Goal: Check status: Check status

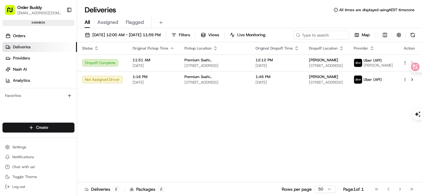
click at [156, 127] on div "Status Original Pickup Time Pickup Location Original Dropoff Time Dropoff Locat…" at bounding box center [249, 112] width 344 height 140
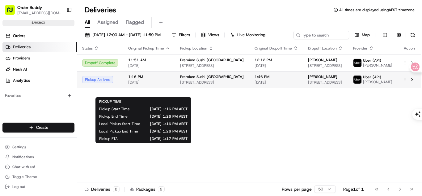
click at [114, 88] on td "Pickup Arrived" at bounding box center [100, 79] width 46 height 17
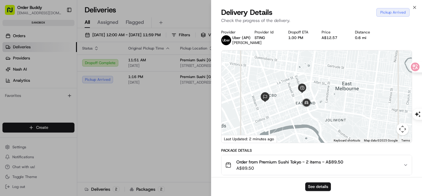
drag, startPoint x: 303, startPoint y: 118, endPoint x: 310, endPoint y: 86, distance: 33.5
click at [310, 94] on img at bounding box center [306, 102] width 17 height 17
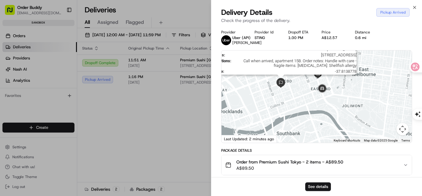
click at [286, 82] on img at bounding box center [281, 82] width 15 height 15
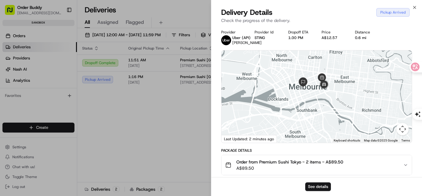
drag, startPoint x: 338, startPoint y: 81, endPoint x: 331, endPoint y: 80, distance: 7.1
click at [337, 81] on div at bounding box center [317, 96] width 190 height 92
drag, startPoint x: 321, startPoint y: 75, endPoint x: 313, endPoint y: 76, distance: 7.8
click at [320, 75] on img at bounding box center [322, 78] width 14 height 14
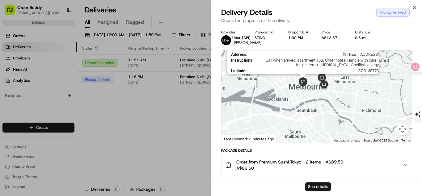
click at [304, 79] on img at bounding box center [303, 82] width 15 height 15
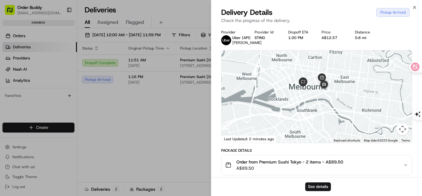
click at [307, 59] on div "To navigate, press the arrow keys." at bounding box center [317, 96] width 190 height 92
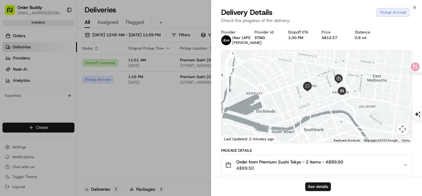
drag, startPoint x: 344, startPoint y: 112, endPoint x: 400, endPoint y: 150, distance: 67.9
click at [418, 159] on div "Provider Uber (API) [PERSON_NAME] Provider Id STING Dropoff ETA 1:30 PM Price A…" at bounding box center [316, 197] width 211 height 342
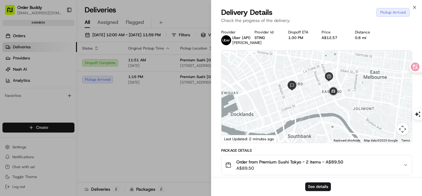
click at [404, 132] on button "Map camera controls" at bounding box center [403, 129] width 12 height 12
click at [374, 96] on button "Move up" at bounding box center [372, 98] width 12 height 12
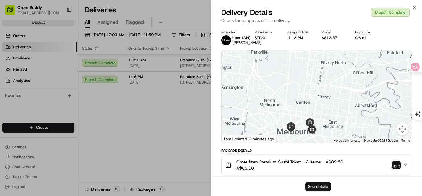
click at [407, 164] on icon "button" at bounding box center [405, 164] width 5 height 5
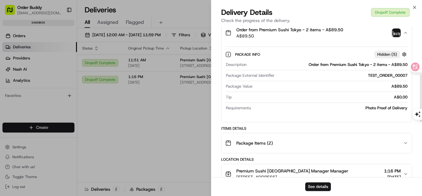
scroll to position [155, 0]
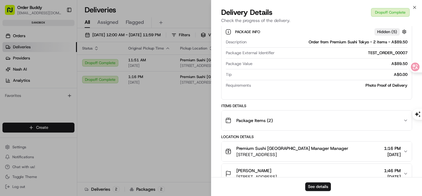
click at [320, 122] on div "Package Items ( 2 )" at bounding box center [314, 120] width 178 height 12
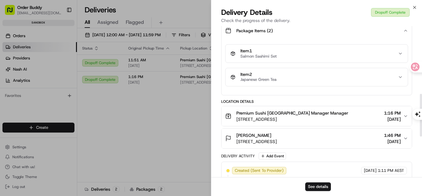
scroll to position [247, 0]
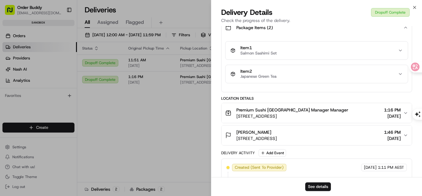
click at [281, 53] on div "Item 1 Salmon Sashimi Set" at bounding box center [315, 50] width 168 height 11
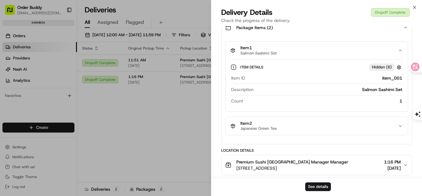
click at [284, 119] on button "Item 2 Japanese Green Tea" at bounding box center [317, 126] width 182 height 18
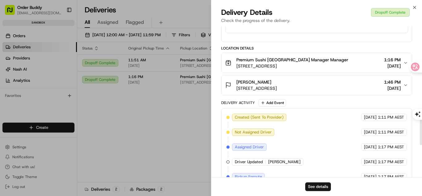
scroll to position [402, 0]
click at [277, 82] on div "[PERSON_NAME]" at bounding box center [257, 81] width 41 height 6
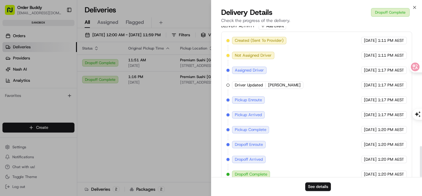
scroll to position [585, 0]
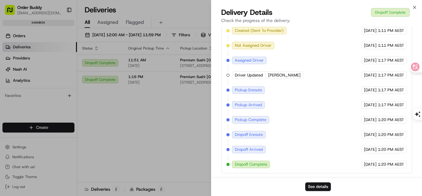
drag, startPoint x: 274, startPoint y: 77, endPoint x: 254, endPoint y: 87, distance: 22.7
click at [274, 77] on span "[PERSON_NAME]" at bounding box center [284, 75] width 32 height 6
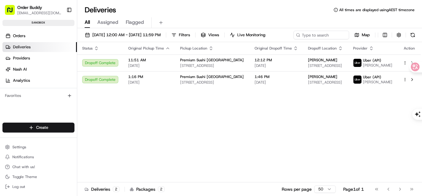
click at [378, 132] on div "Status Original Pickup Time Pickup Location Original Dropoff Time Dropoff Locat…" at bounding box center [249, 112] width 344 height 140
